Goal: Find specific page/section: Find specific page/section

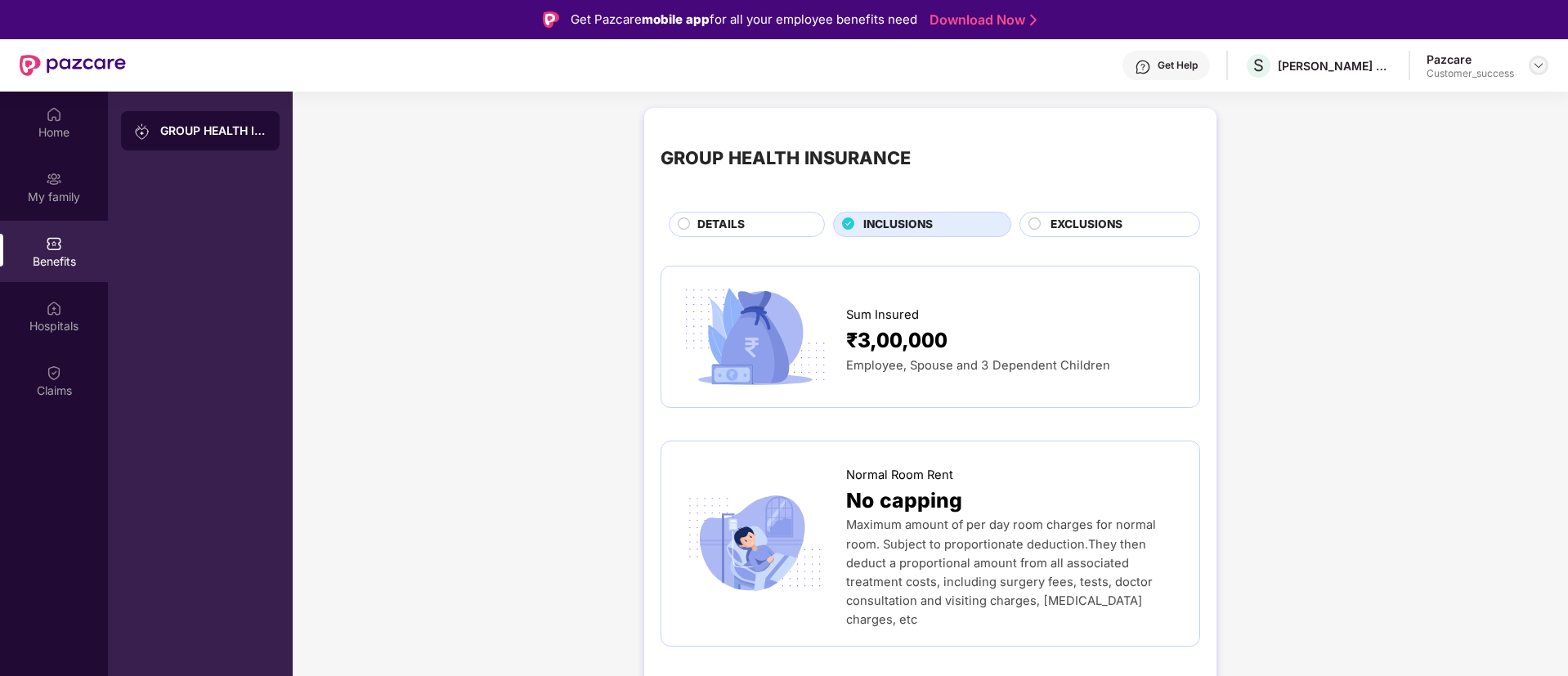
click at [1544, 66] on img at bounding box center [1538, 65] width 13 height 13
click at [1397, 116] on div "Switch to partner view" at bounding box center [1461, 104] width 213 height 31
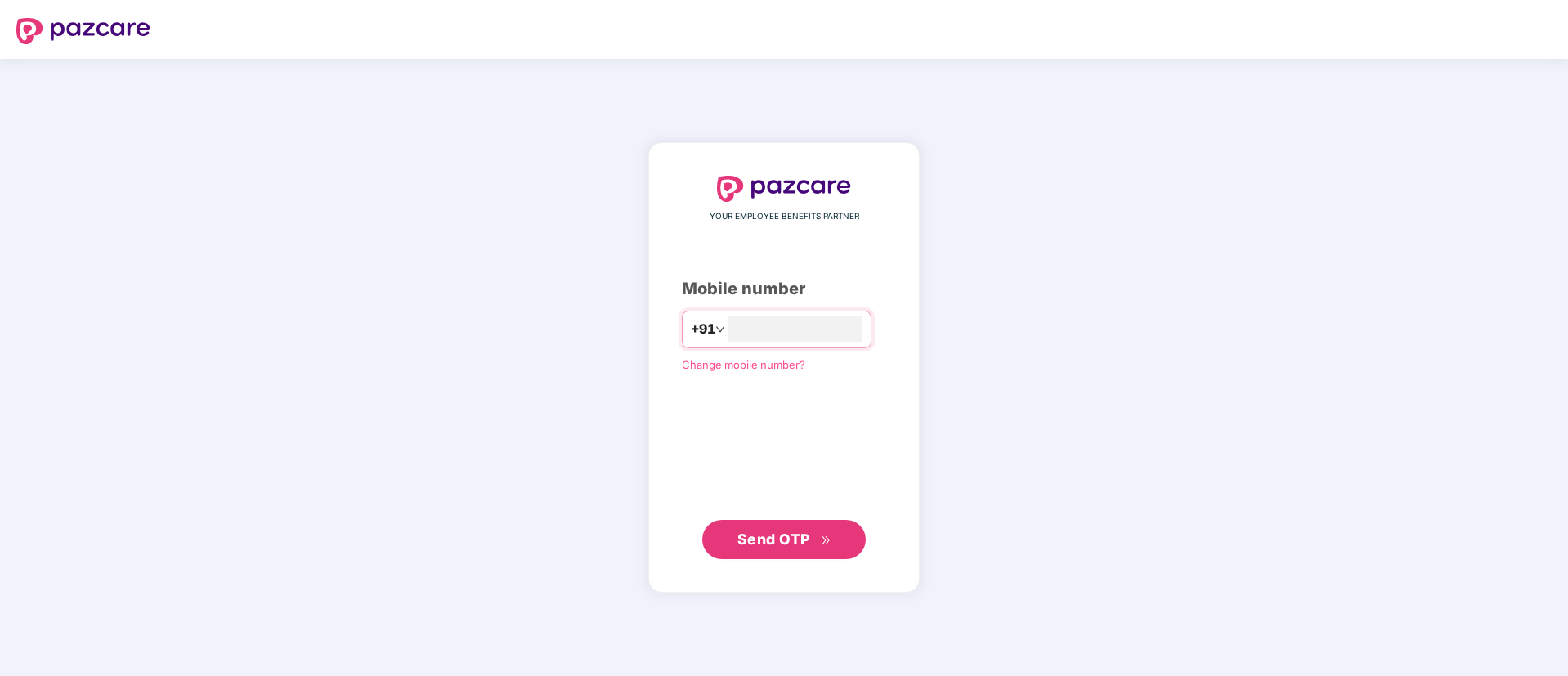
type input "**********"
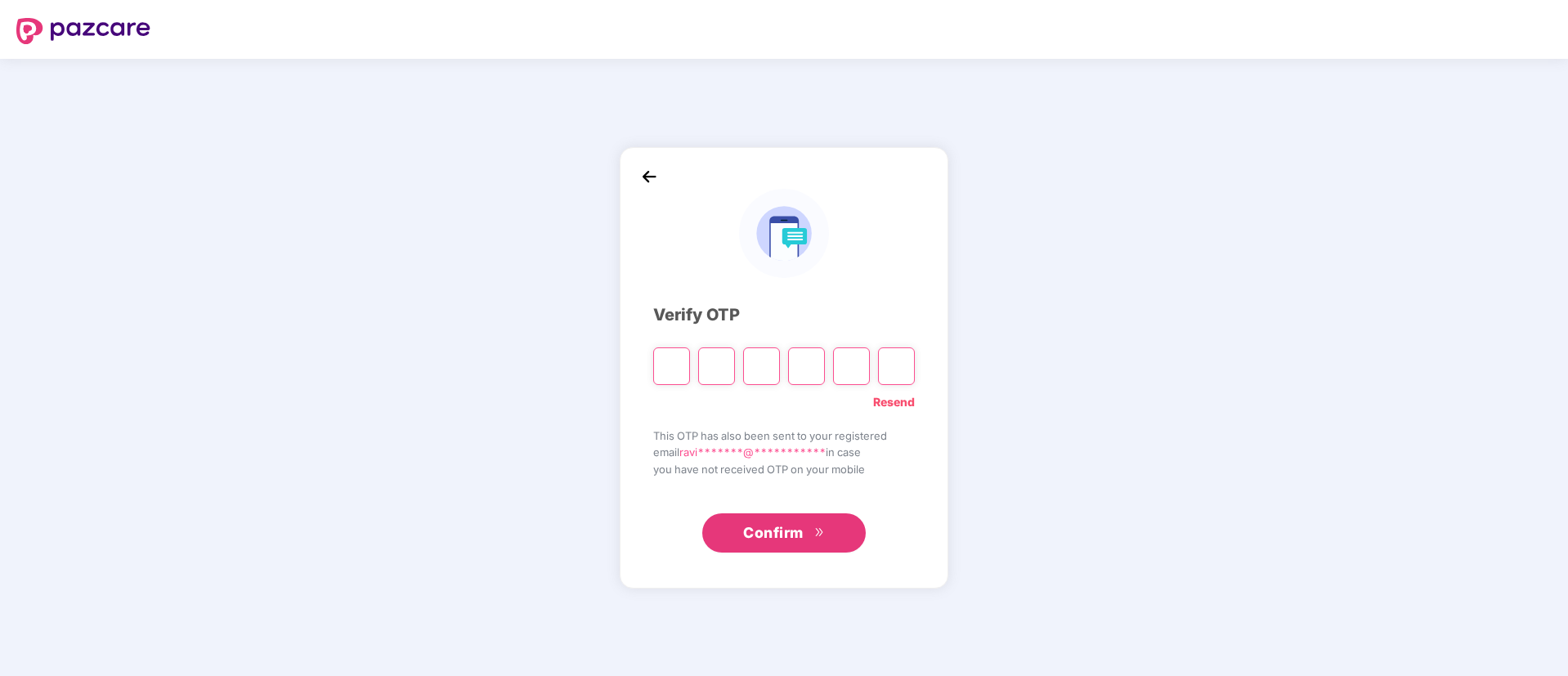
click at [900, 391] on div "Resend" at bounding box center [784, 398] width 261 height 26
click at [909, 400] on link "Resend" at bounding box center [894, 402] width 42 height 18
paste input "*"
click at [672, 367] on input "Please enter verification code. Digit 1" at bounding box center [672, 366] width 37 height 38
type input "*"
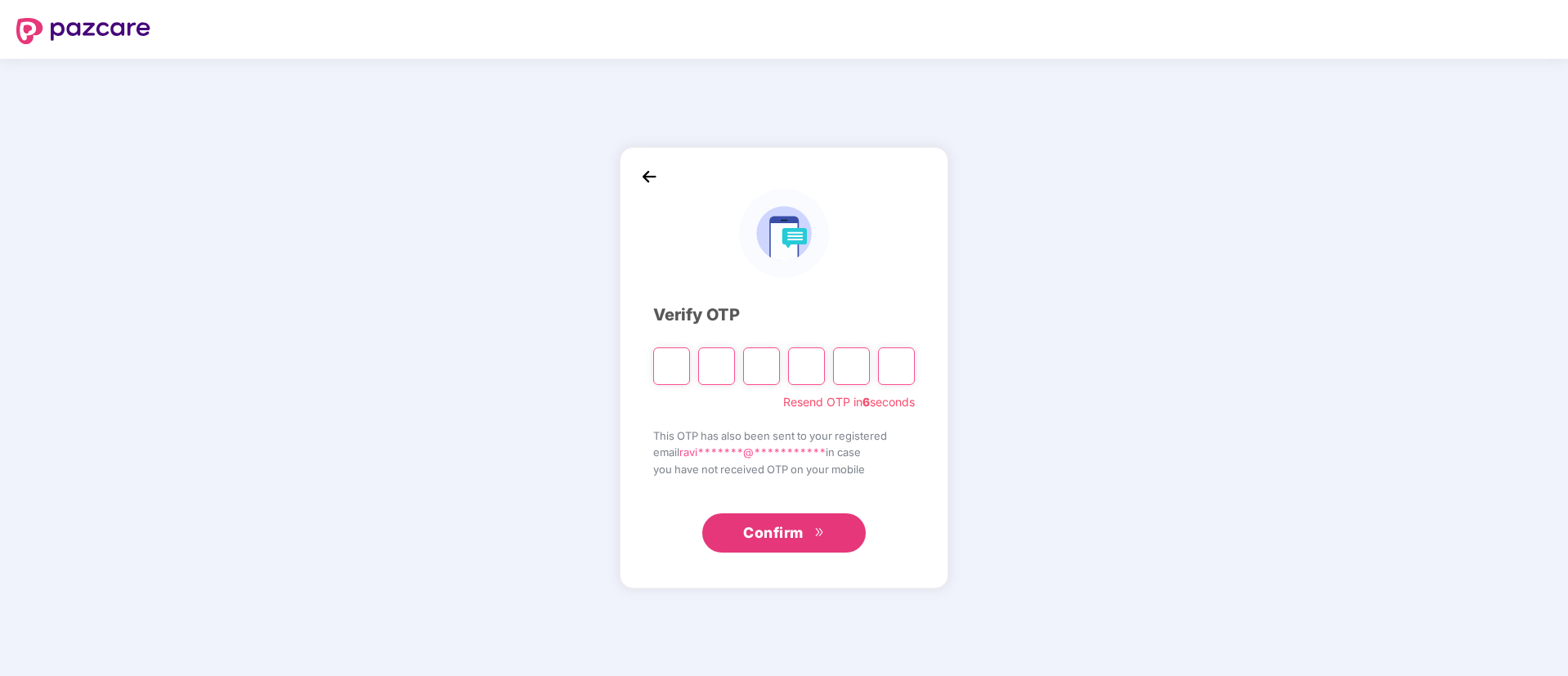
type input "*"
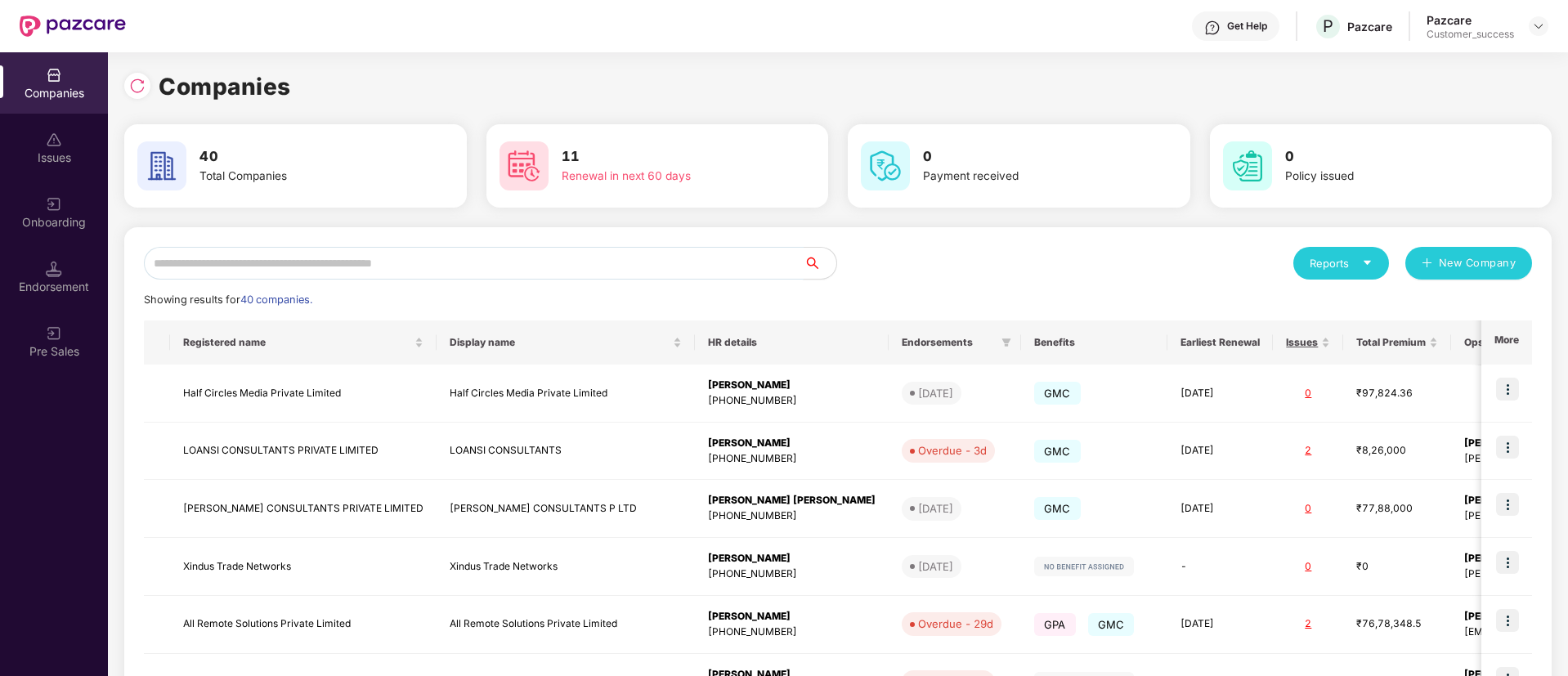
click at [652, 254] on input "text" at bounding box center [474, 262] width 659 height 32
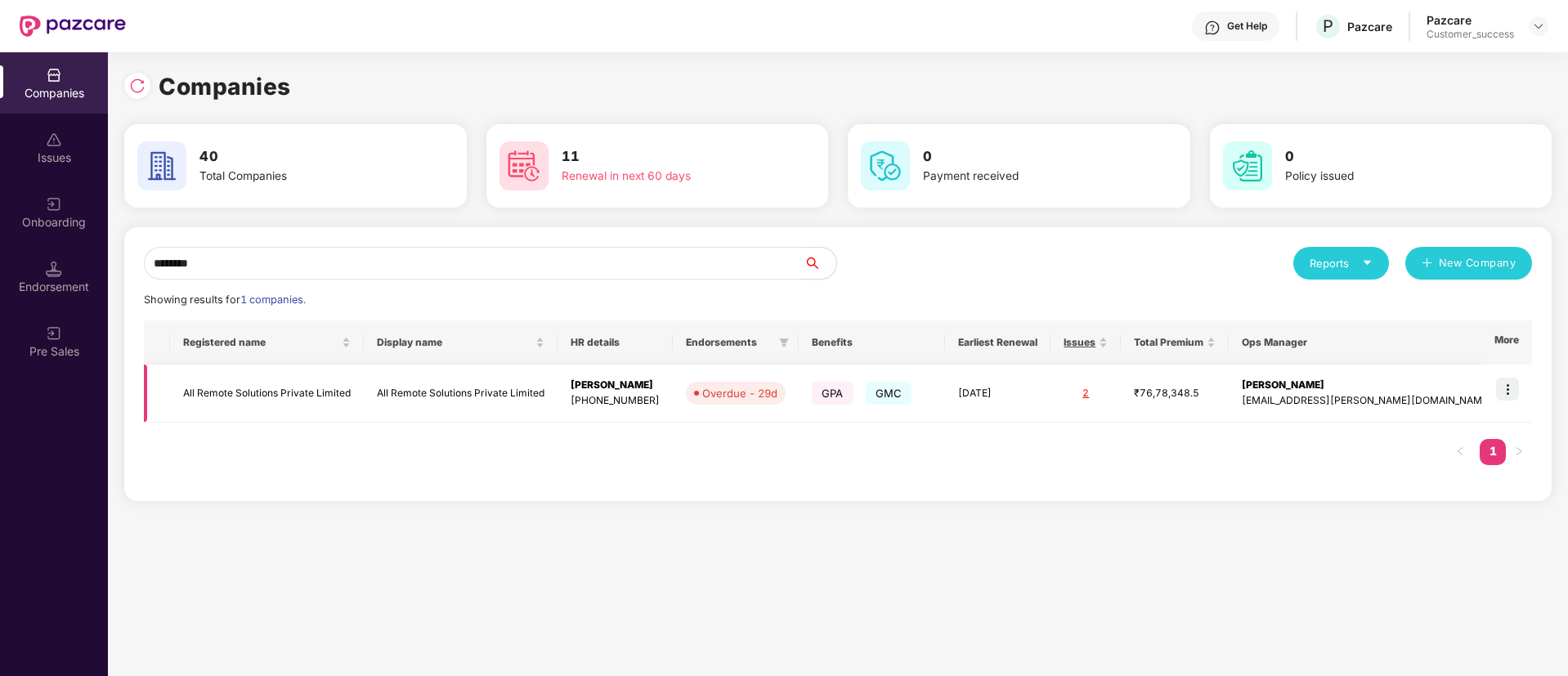
type input "********"
click at [1506, 387] on img at bounding box center [1508, 389] width 23 height 23
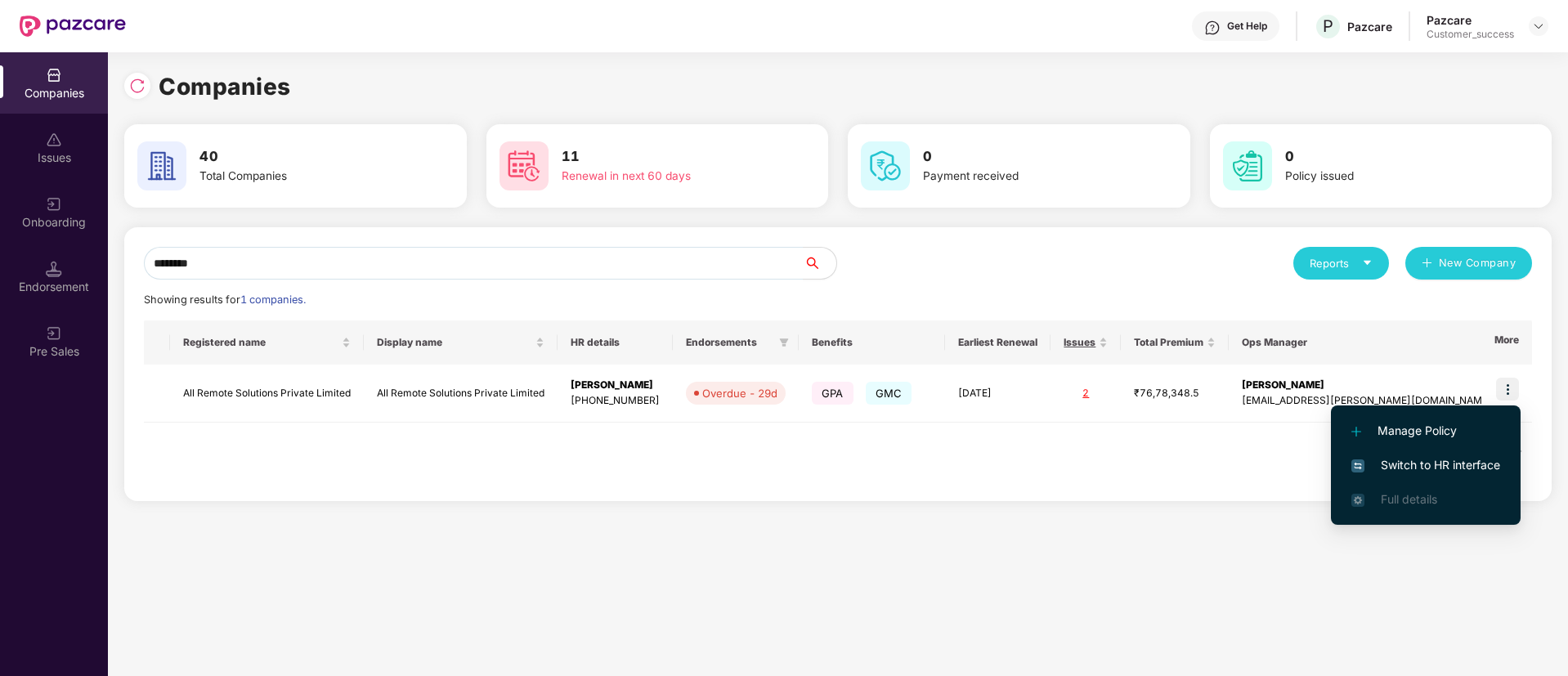
click at [1423, 452] on li "Switch to HR interface" at bounding box center [1425, 464] width 190 height 34
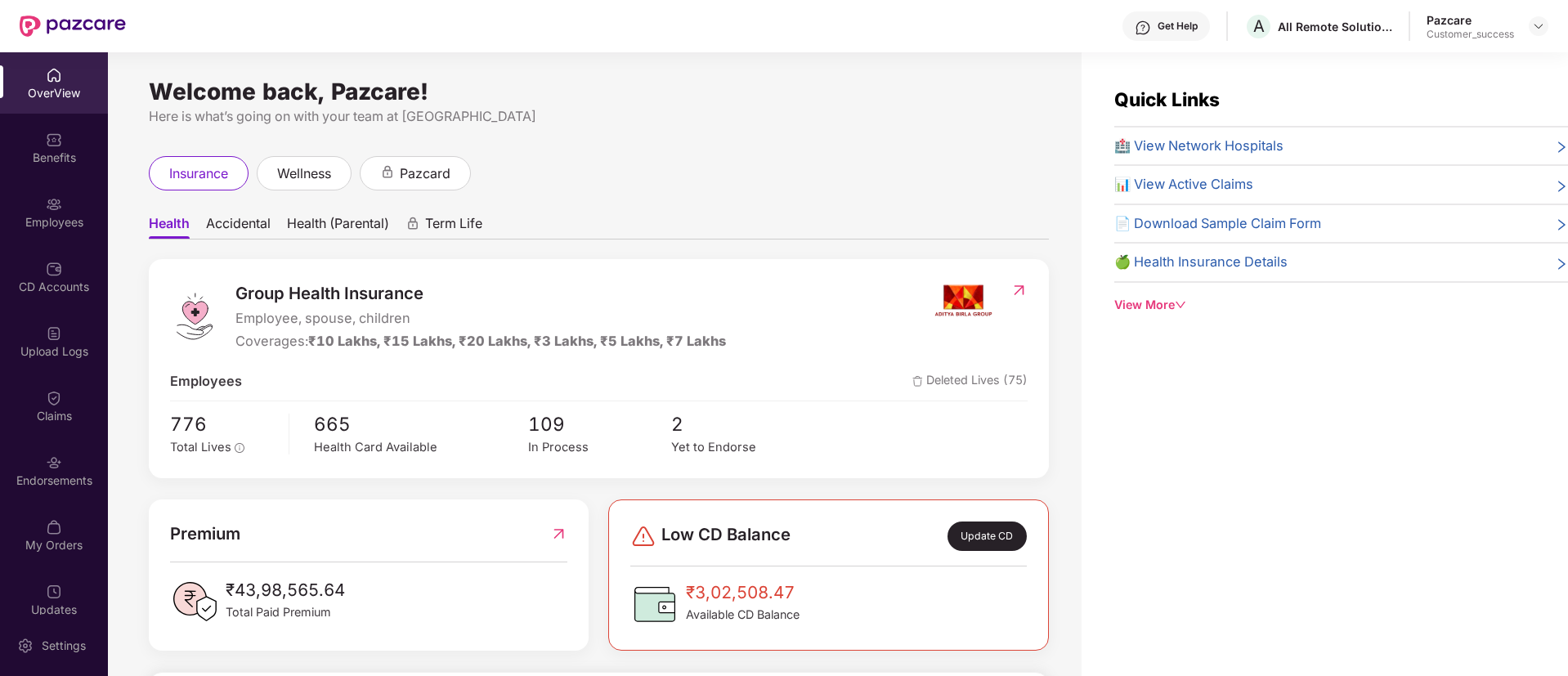
click at [52, 287] on div "CD Accounts" at bounding box center [53, 287] width 108 height 17
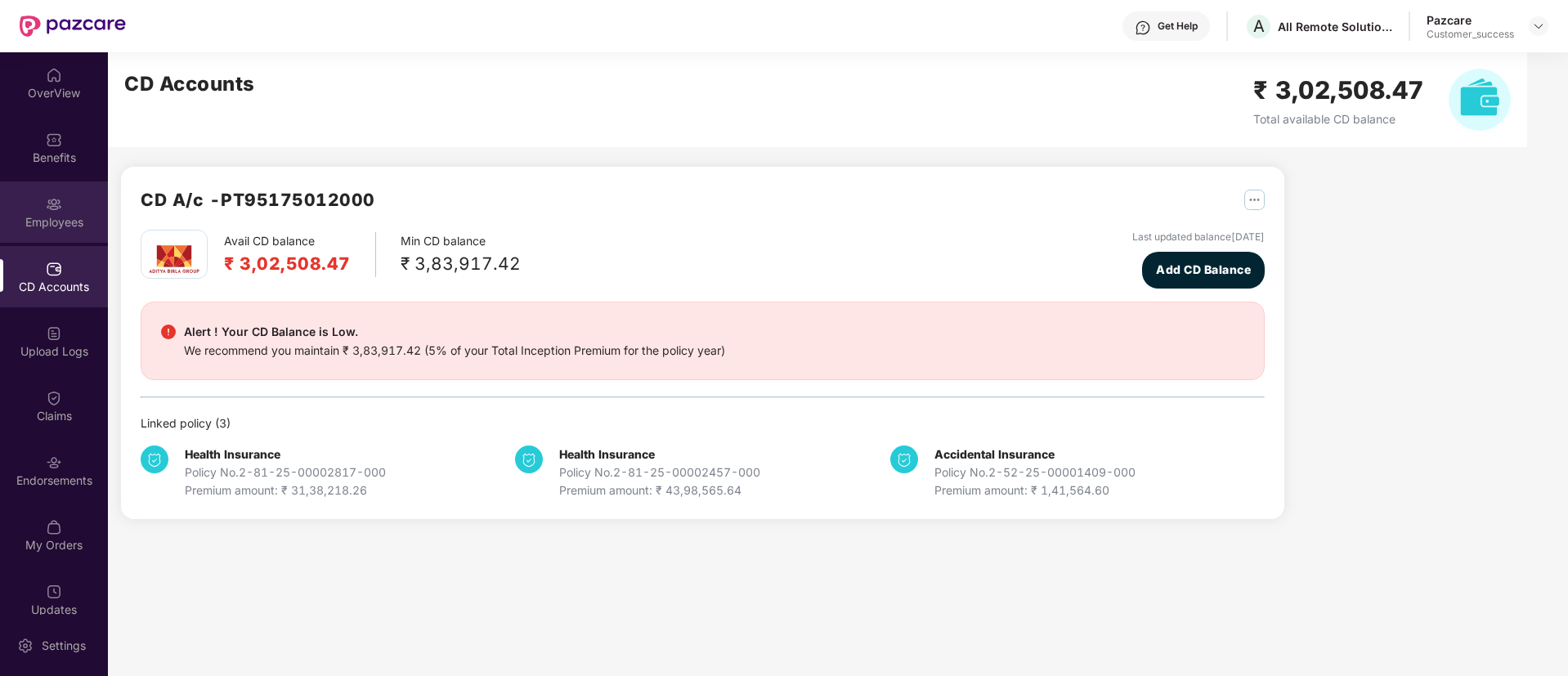
click at [41, 223] on div "Employees" at bounding box center [53, 222] width 108 height 17
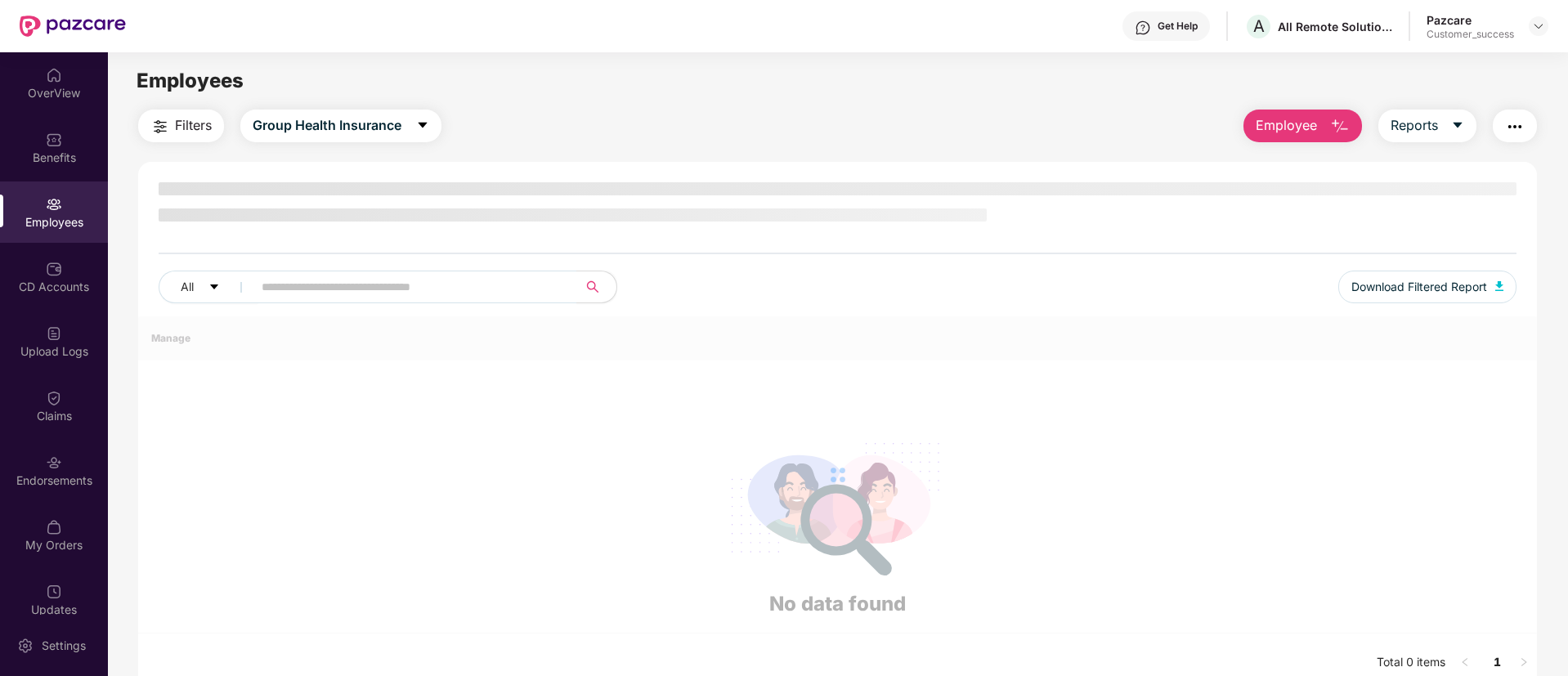
click at [41, 223] on div "Employees" at bounding box center [53, 222] width 108 height 17
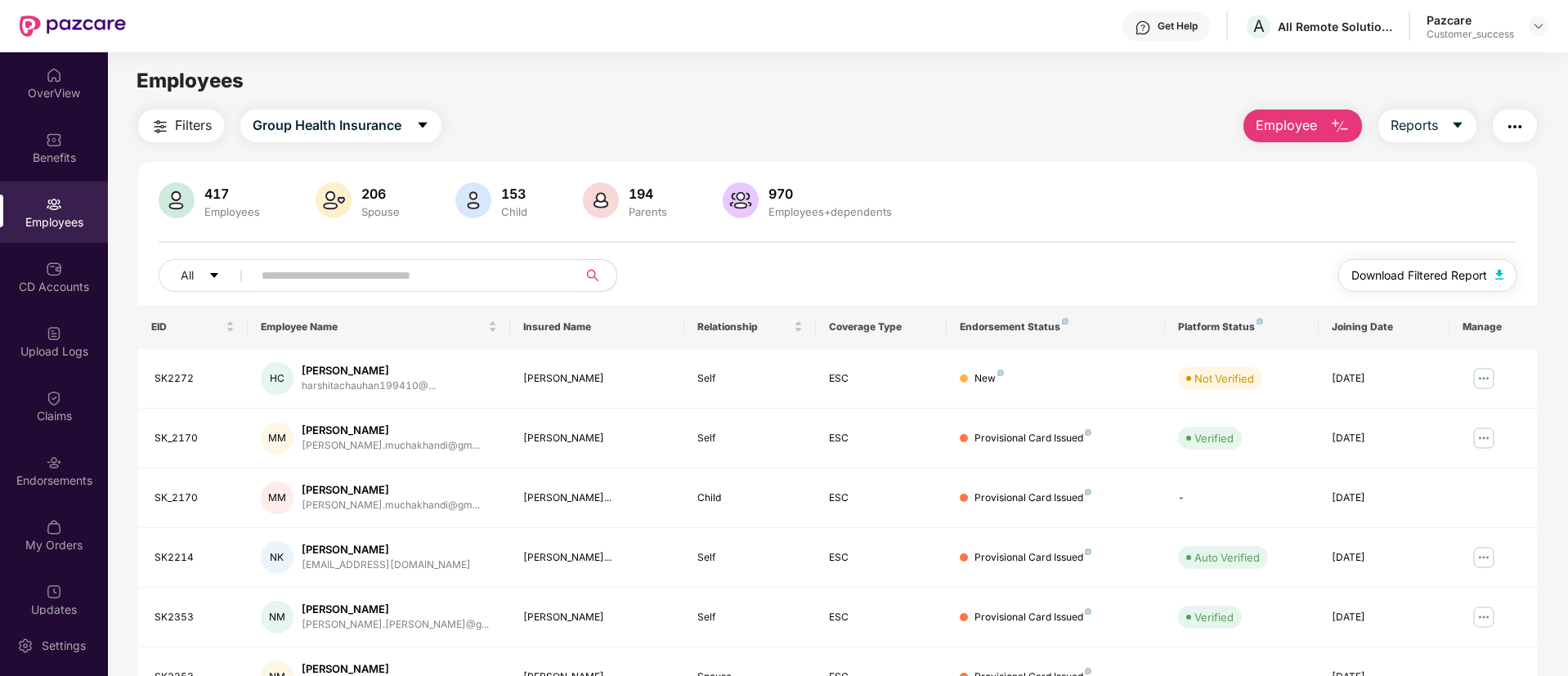
click at [1446, 268] on span "Download Filtered Report" at bounding box center [1418, 275] width 136 height 18
